Goal: Entertainment & Leisure: Consume media (video, audio)

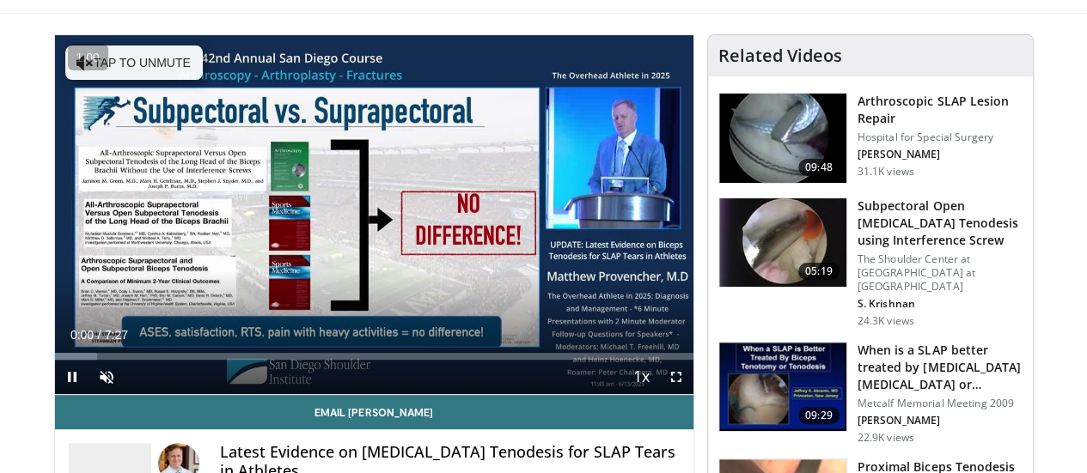
scroll to position [100, 0]
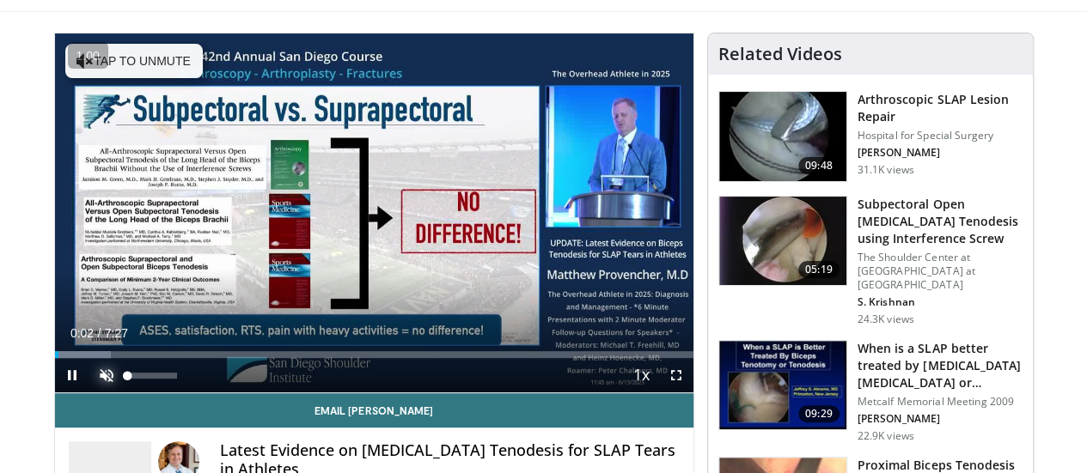
click at [89, 393] on span "Video Player" at bounding box center [106, 375] width 34 height 34
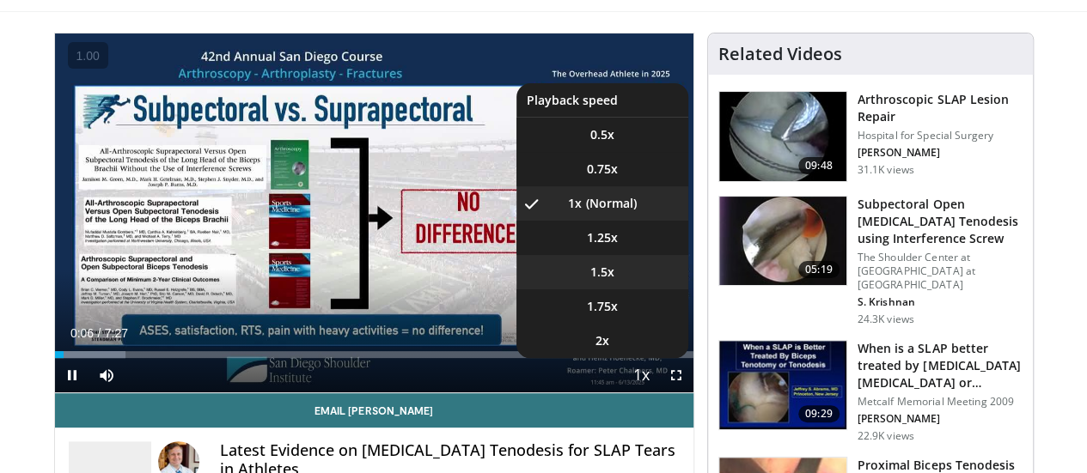
click at [614, 281] on span "1.5x" at bounding box center [602, 272] width 24 height 17
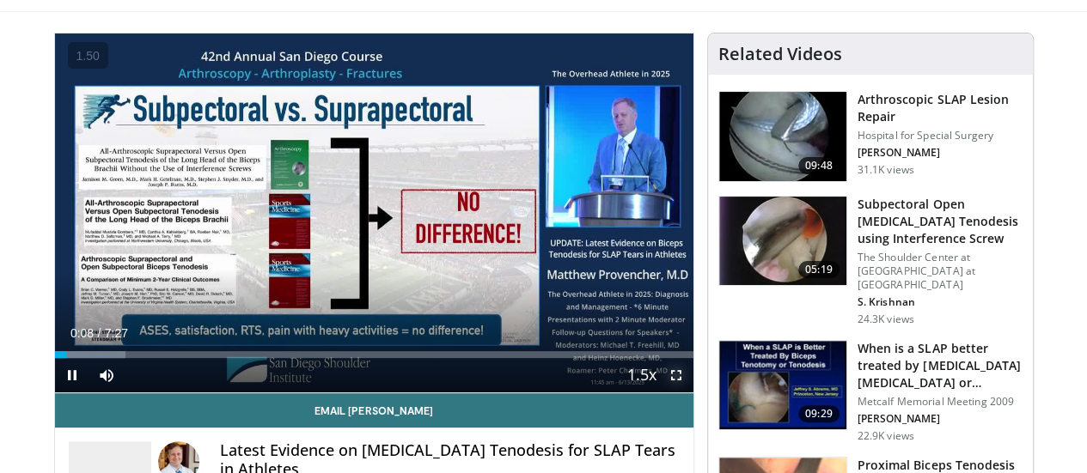
click at [689, 393] on span "Video Player" at bounding box center [676, 375] width 34 height 34
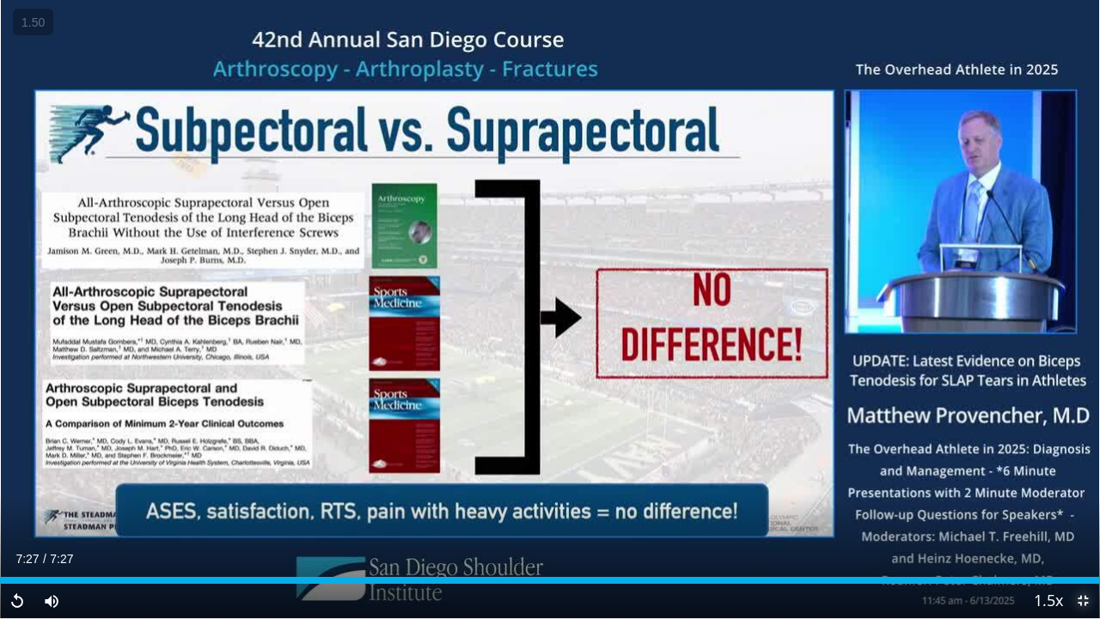
click at [1081, 473] on span "Video Player" at bounding box center [1082, 600] width 34 height 34
